Goal: Task Accomplishment & Management: Manage account settings

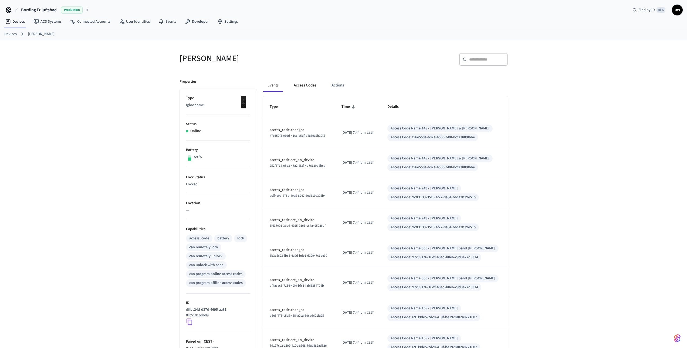
click at [308, 86] on button "Access Codes" at bounding box center [304, 85] width 31 height 13
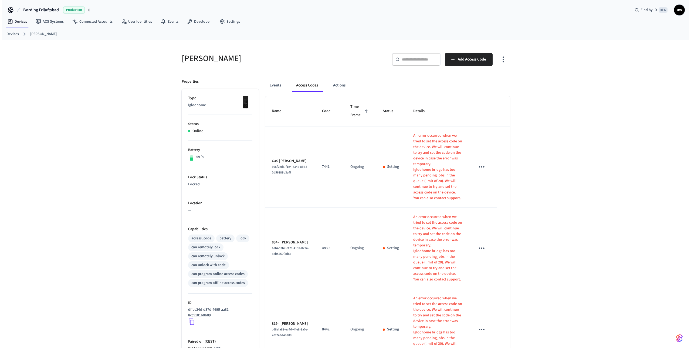
scroll to position [294, 0]
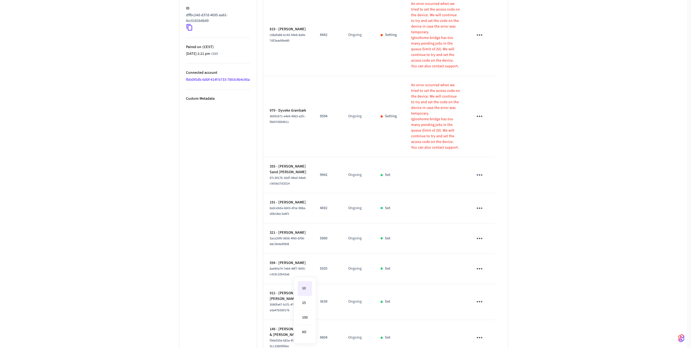
click at [307, 335] on body "Bording Friluftsbad Production Find by ID ⌘ K DW Devices ACS Systems Connected …" at bounding box center [345, 44] width 691 height 676
click at [306, 331] on li "All" at bounding box center [305, 332] width 14 height 14
type input "**"
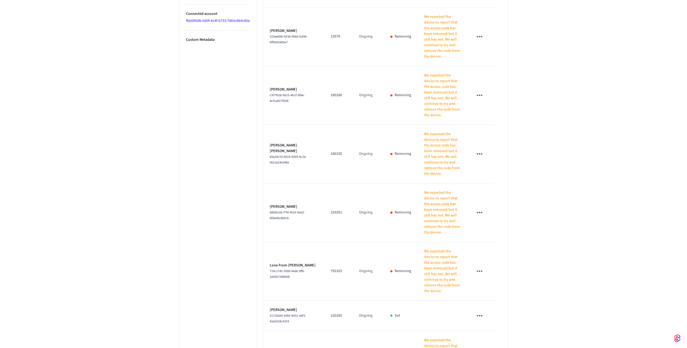
scroll to position [0, 0]
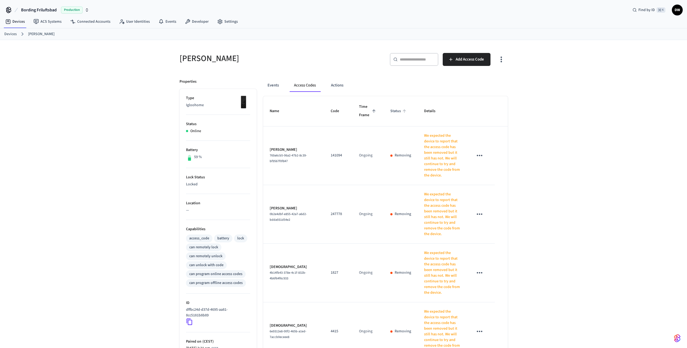
click at [390, 108] on span "Status" at bounding box center [399, 111] width 18 height 8
click at [390, 110] on span "Status" at bounding box center [399, 111] width 18 height 8
